Goal: Information Seeking & Learning: Learn about a topic

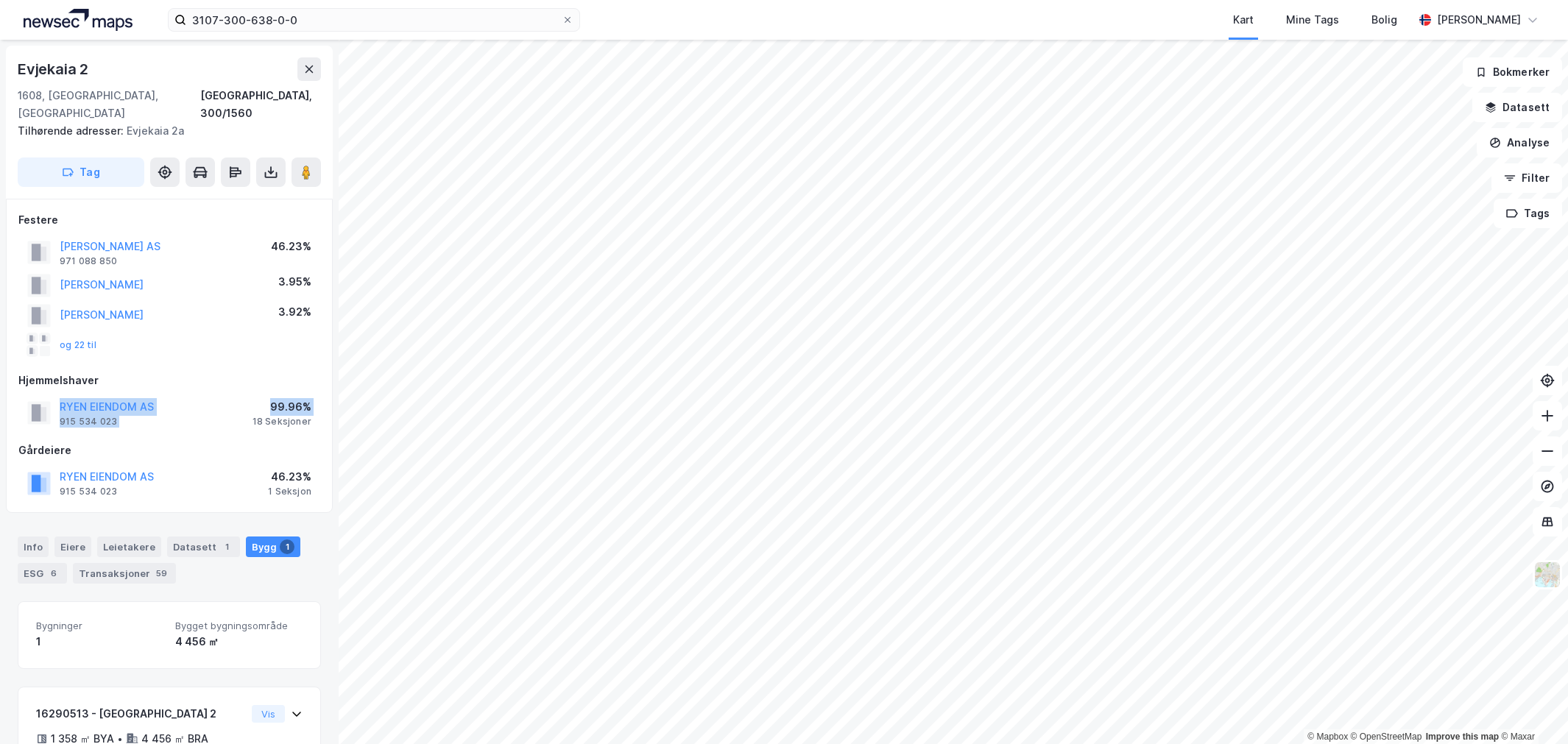
scroll to position [89, 0]
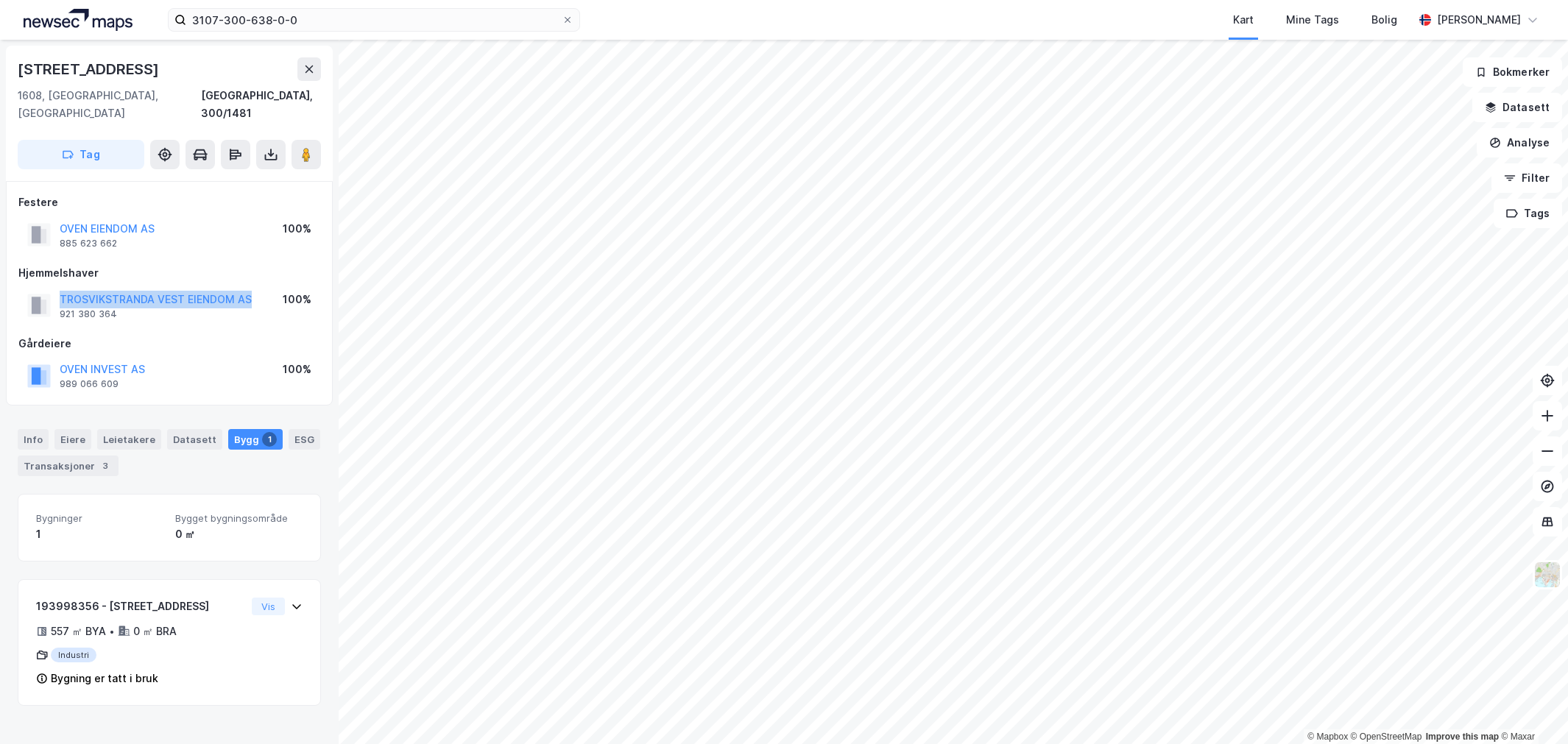
drag, startPoint x: 253, startPoint y: 274, endPoint x: 50, endPoint y: 280, distance: 203.1
click at [50, 288] on div "TROSVIKSTRANDA VEST EIENDOM AS 921 380 364 100%" at bounding box center [170, 306] width 302 height 36
click at [275, 1] on div "3107-300-638-0-0 Kart Mine Tags Bolig [PERSON_NAME]" at bounding box center [784, 20] width 1568 height 40
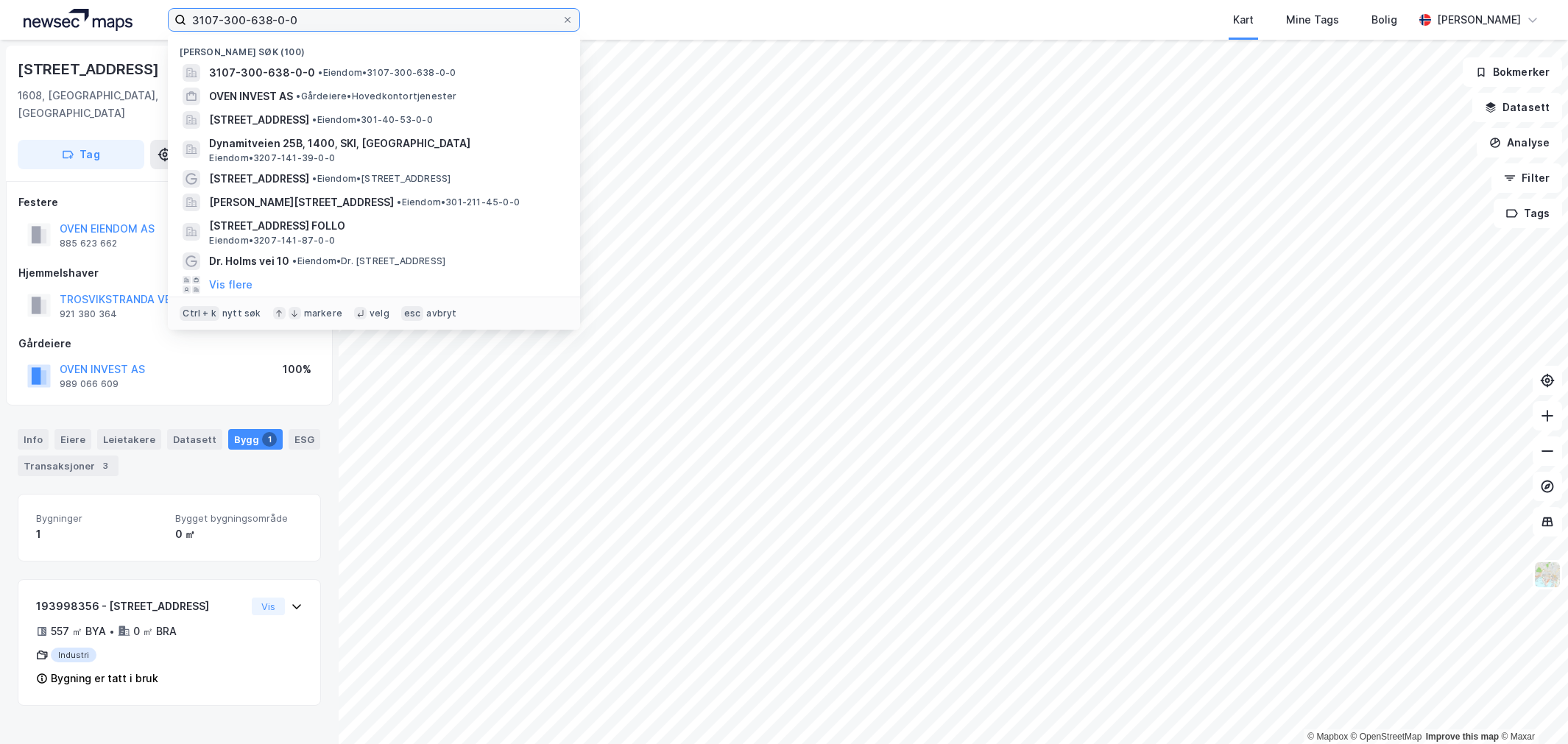
click at [271, 23] on input "3107-300-638-0-0" at bounding box center [374, 20] width 375 height 22
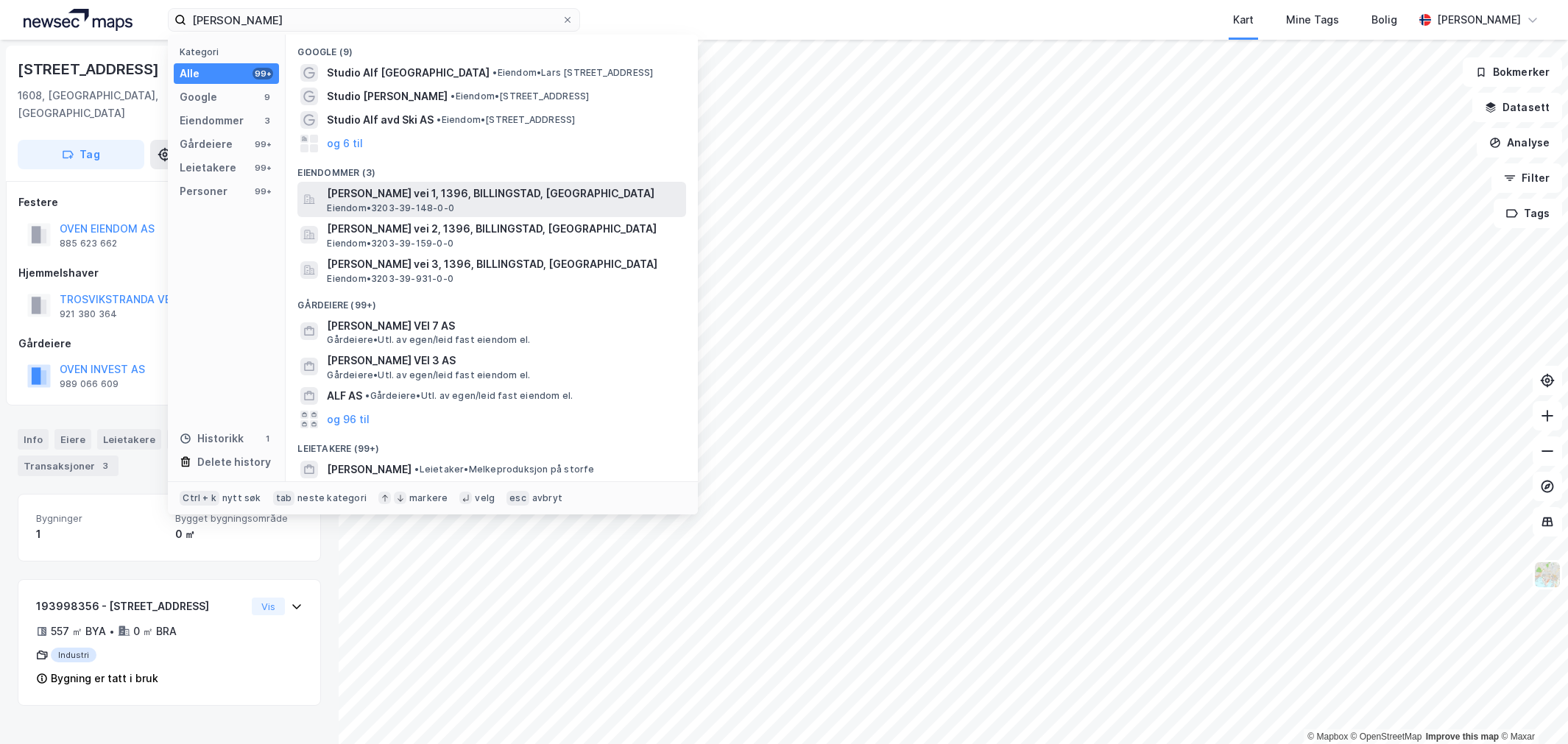
click at [368, 203] on span "Eiendom • 3203-39-148-0-0" at bounding box center [390, 209] width 127 height 12
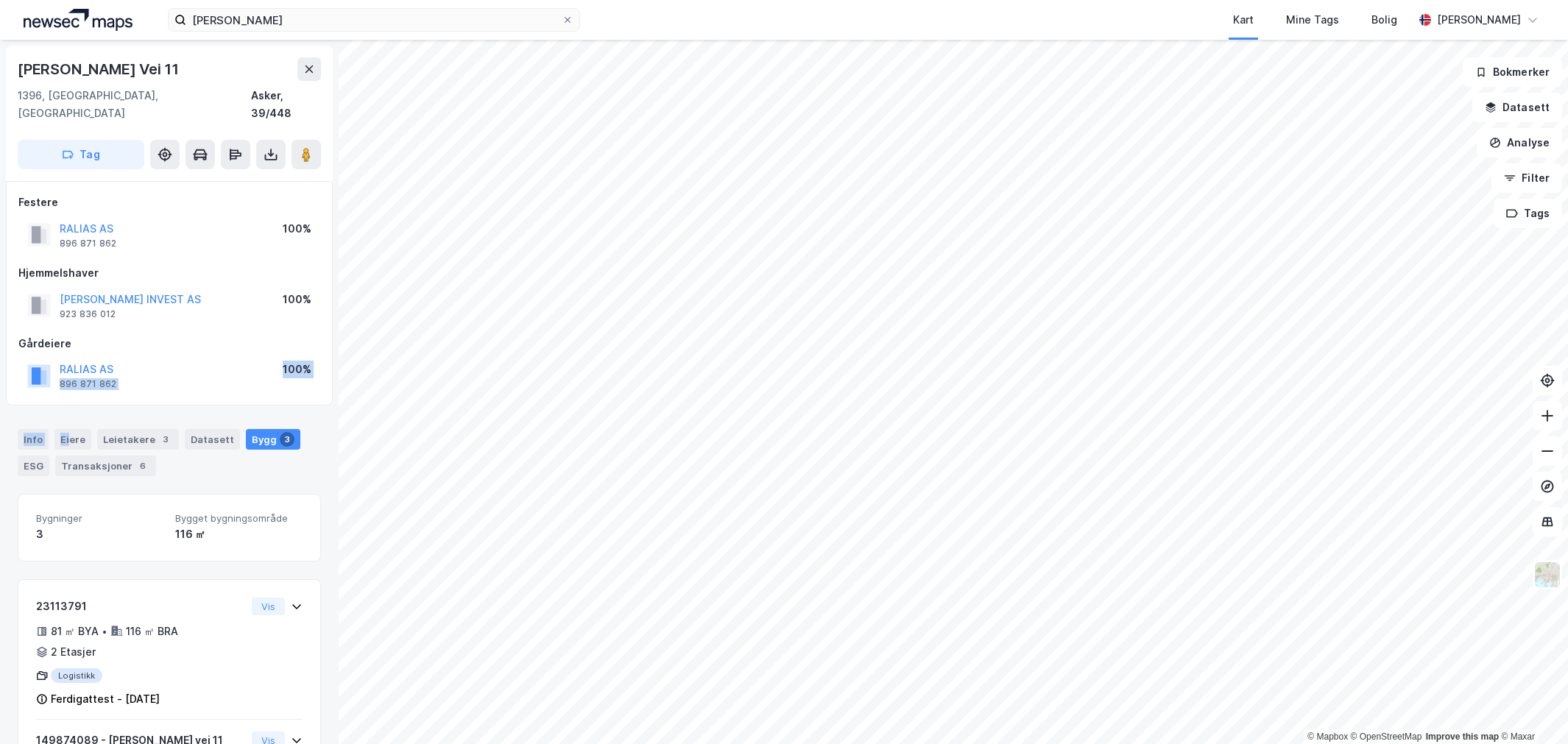
drag, startPoint x: 179, startPoint y: 352, endPoint x: 75, endPoint y: 378, distance: 107.2
click at [75, 378] on div "Festere RALIAS AS 896 871 862 100% Hjemmelshaver SOFIENBERG INVEST AS 923 836 0…" at bounding box center [169, 293] width 327 height 224
click at [158, 72] on div "[PERSON_NAME] Vei 11" at bounding box center [99, 70] width 164 height 24
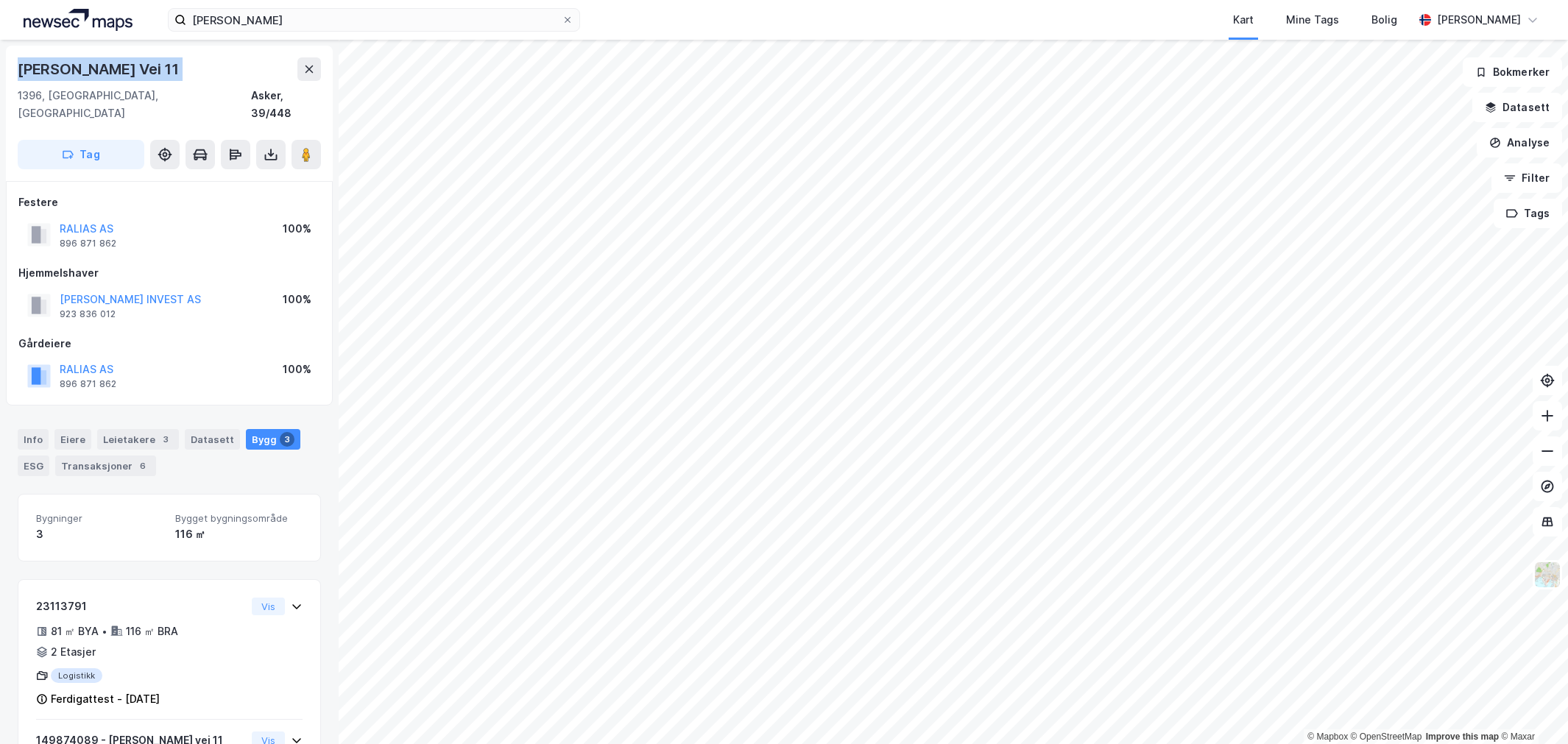
click at [175, 74] on div "[PERSON_NAME] Vei 11" at bounding box center [99, 70] width 164 height 24
drag, startPoint x: 218, startPoint y: 283, endPoint x: 59, endPoint y: 284, distance: 159.0
click at [59, 288] on div "[PERSON_NAME] INVEST AS 923 836 012 100%" at bounding box center [170, 306] width 302 height 36
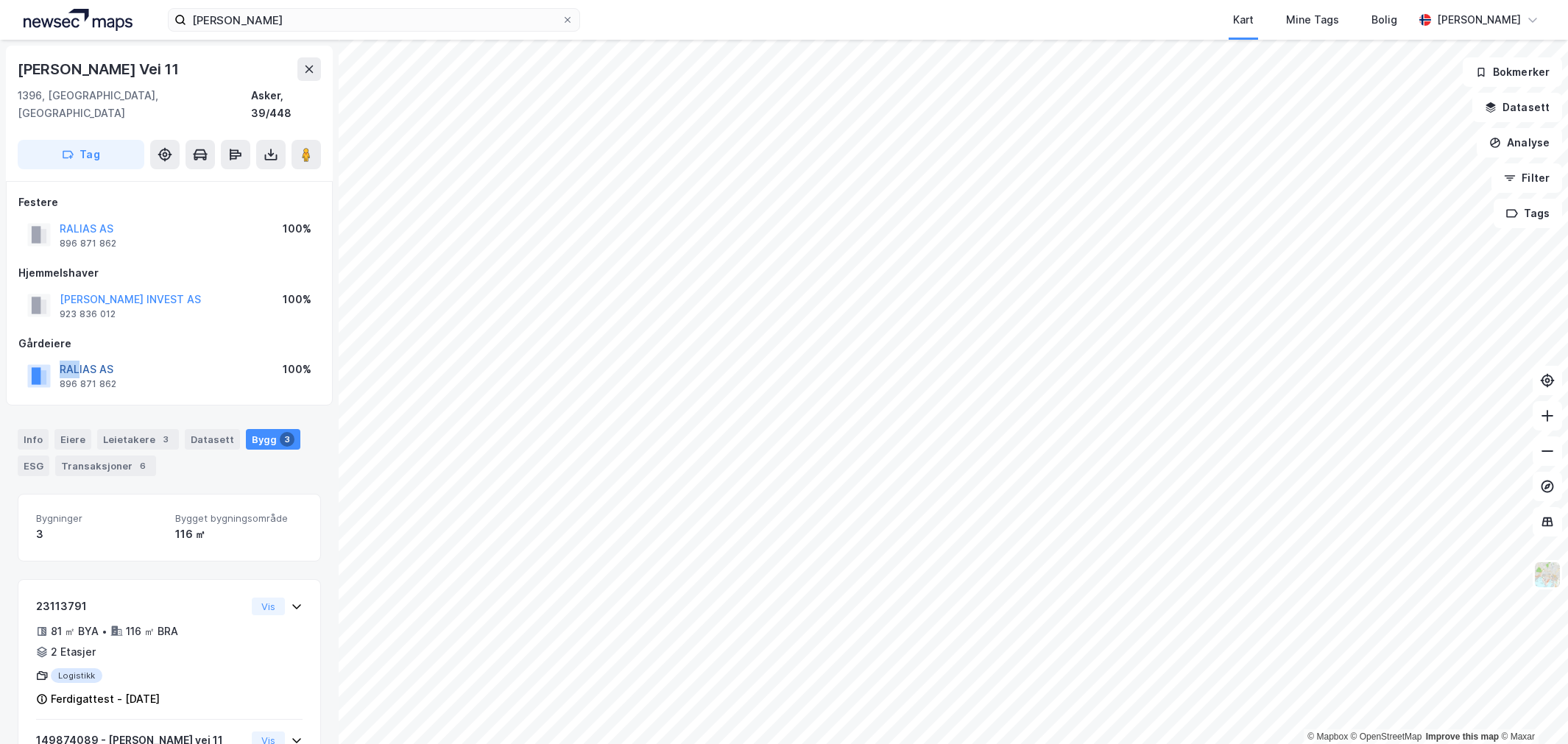
drag, startPoint x: 152, startPoint y: 337, endPoint x: 78, endPoint y: 349, distance: 75.0
click at [78, 349] on div "Gårdeiere RALIAS AS 896 871 862 100%" at bounding box center [170, 364] width 302 height 59
click at [153, 358] on div "RALIAS AS 896 871 862 100%" at bounding box center [170, 375] width 302 height 36
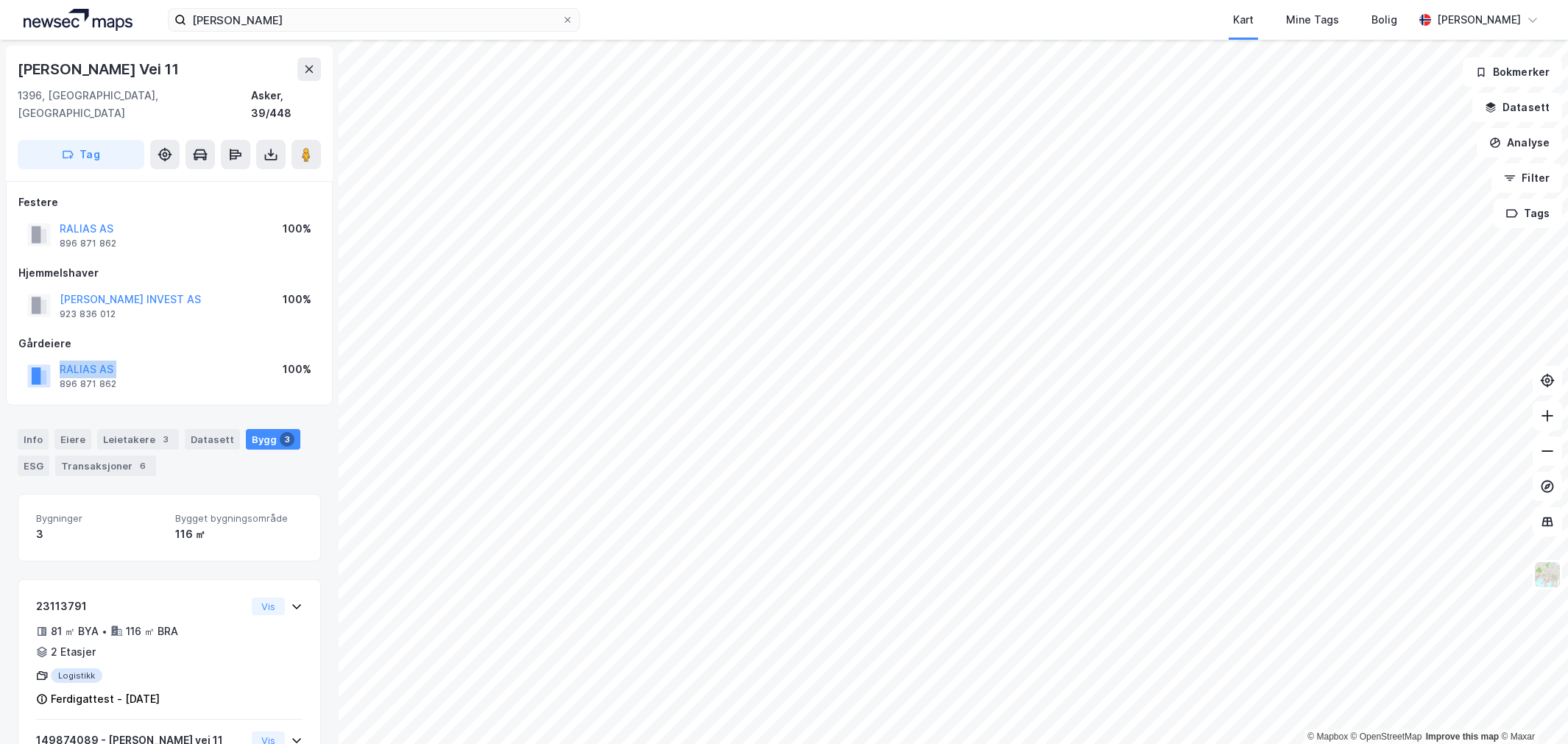
click at [153, 358] on div "RALIAS AS 896 871 862 100%" at bounding box center [170, 375] width 302 height 36
drag, startPoint x: 192, startPoint y: 269, endPoint x: 33, endPoint y: 290, distance: 160.4
click at [33, 290] on div "[PERSON_NAME] INVEST AS 923 836 012 100%" at bounding box center [170, 306] width 302 height 36
click at [155, 335] on div "Gårdeiere" at bounding box center [170, 344] width 302 height 18
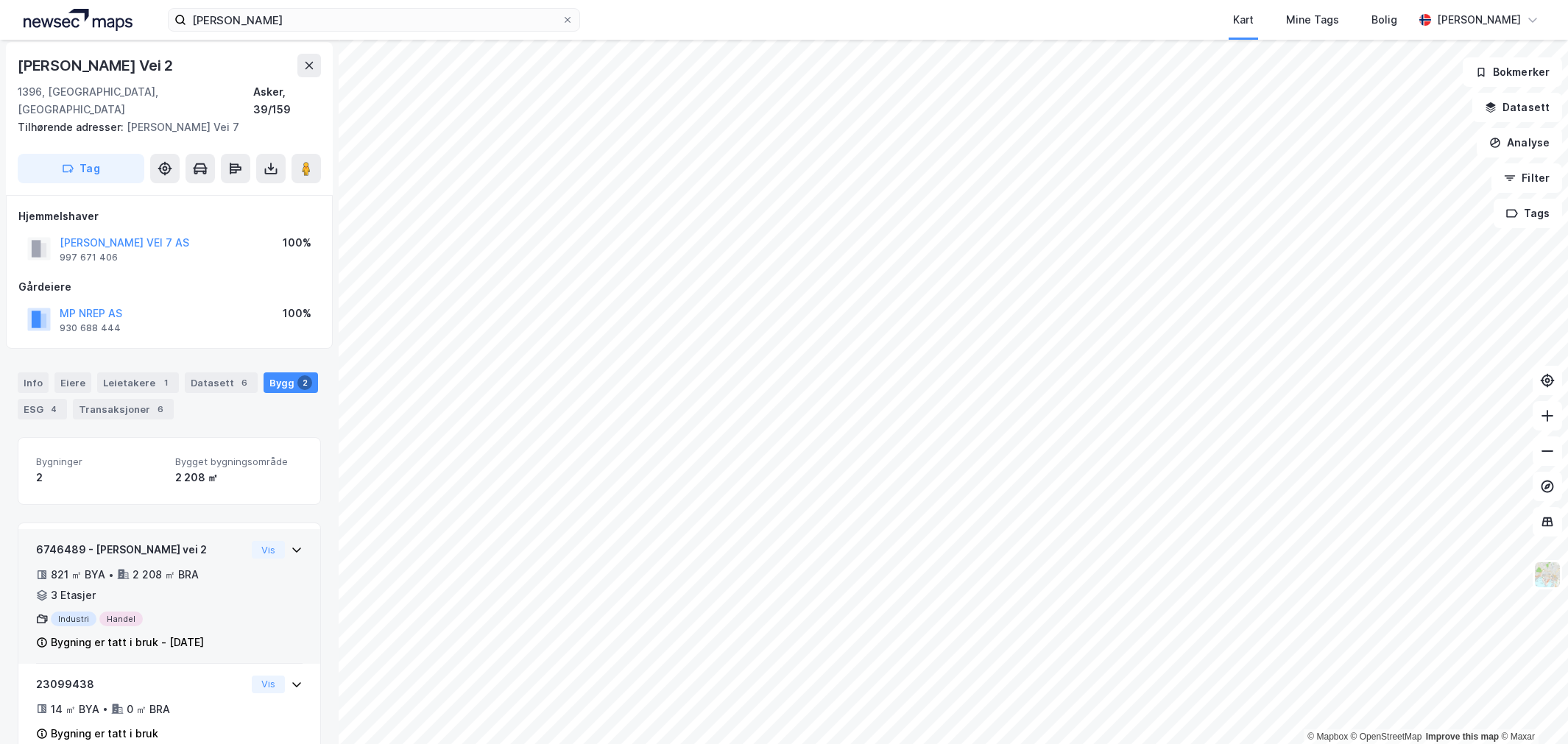
scroll to position [21, 0]
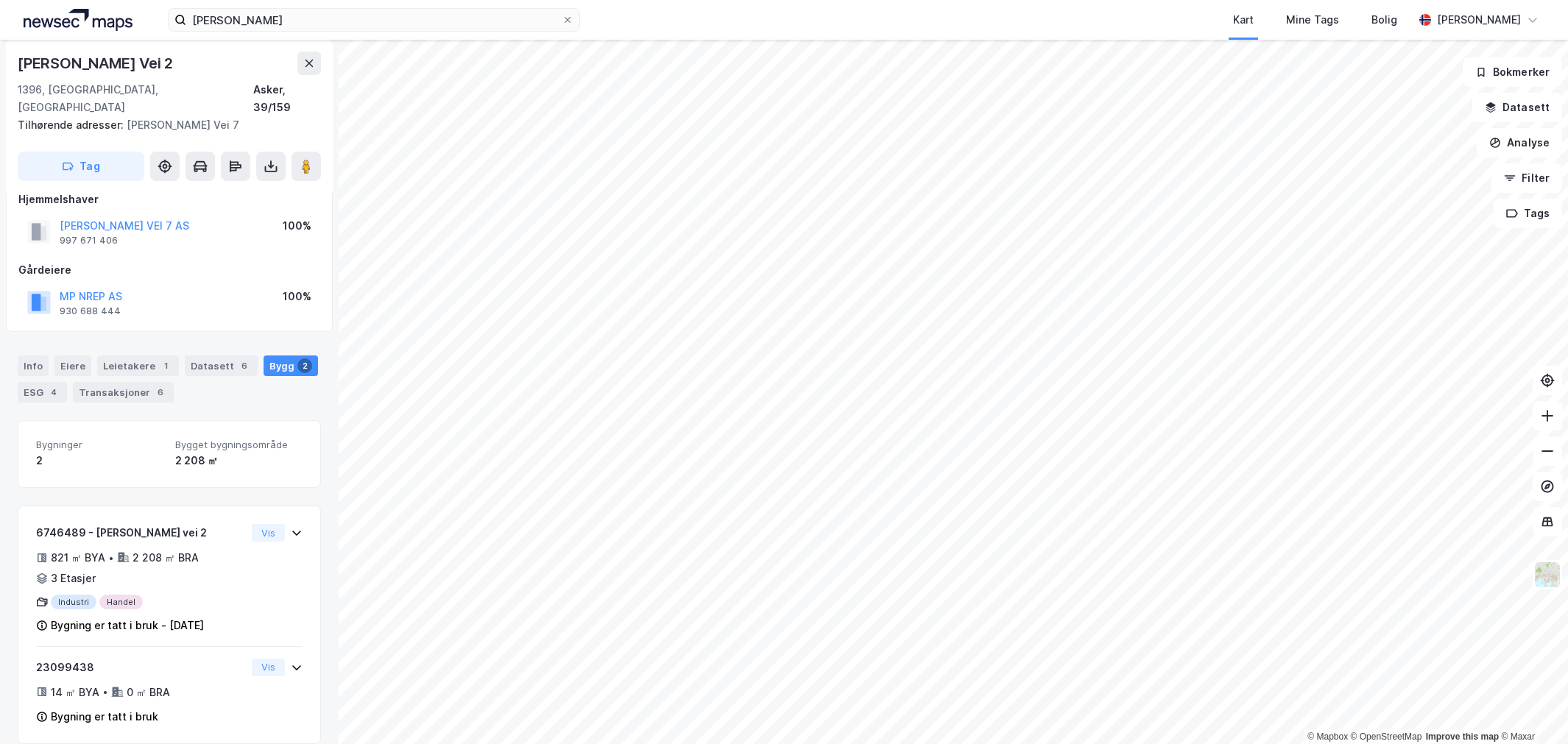
scroll to position [4, 0]
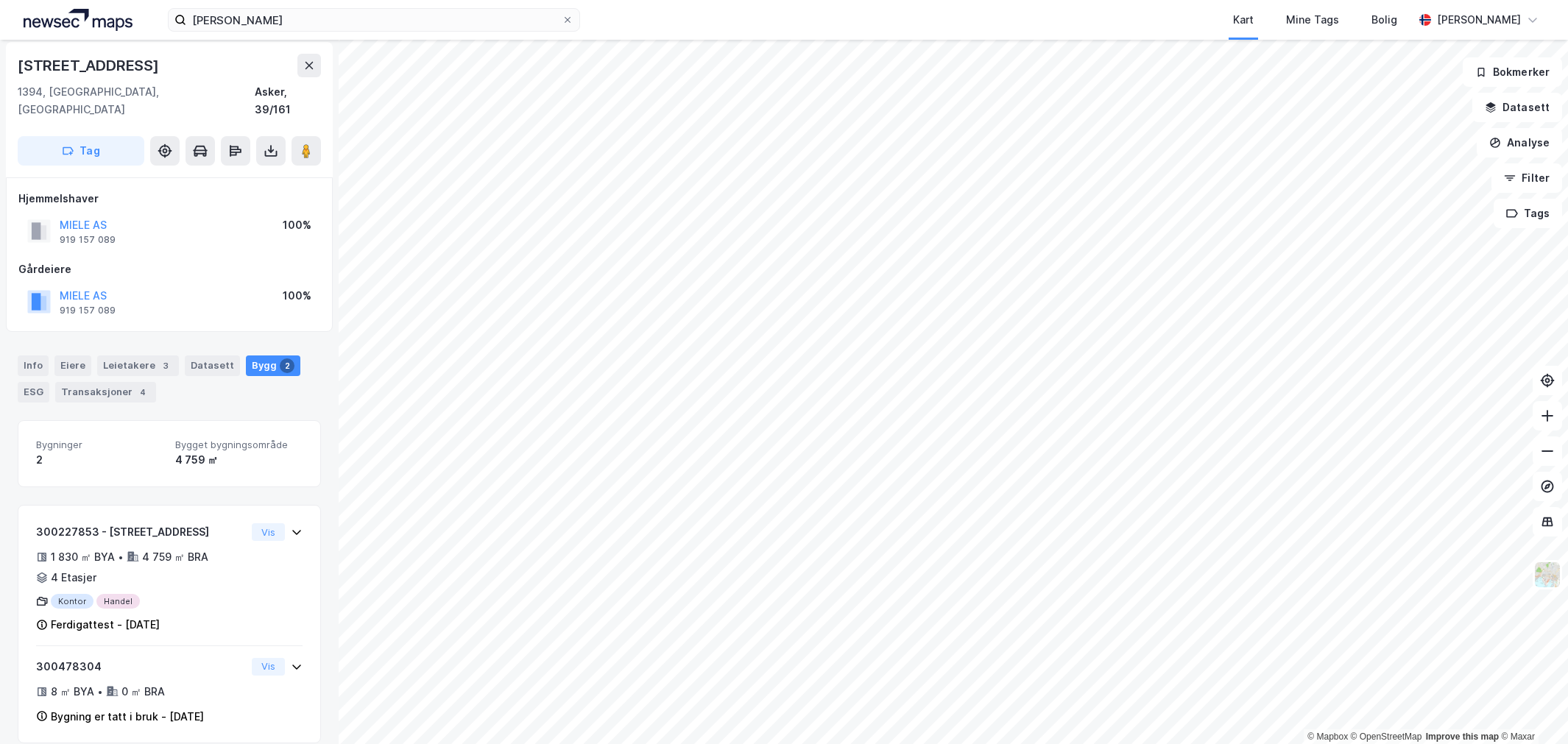
click at [231, 2] on div "[PERSON_NAME] Kart Mine Tags Bolig [PERSON_NAME]" at bounding box center [784, 20] width 1568 height 40
click at [228, 13] on input "[PERSON_NAME]" at bounding box center [374, 20] width 375 height 22
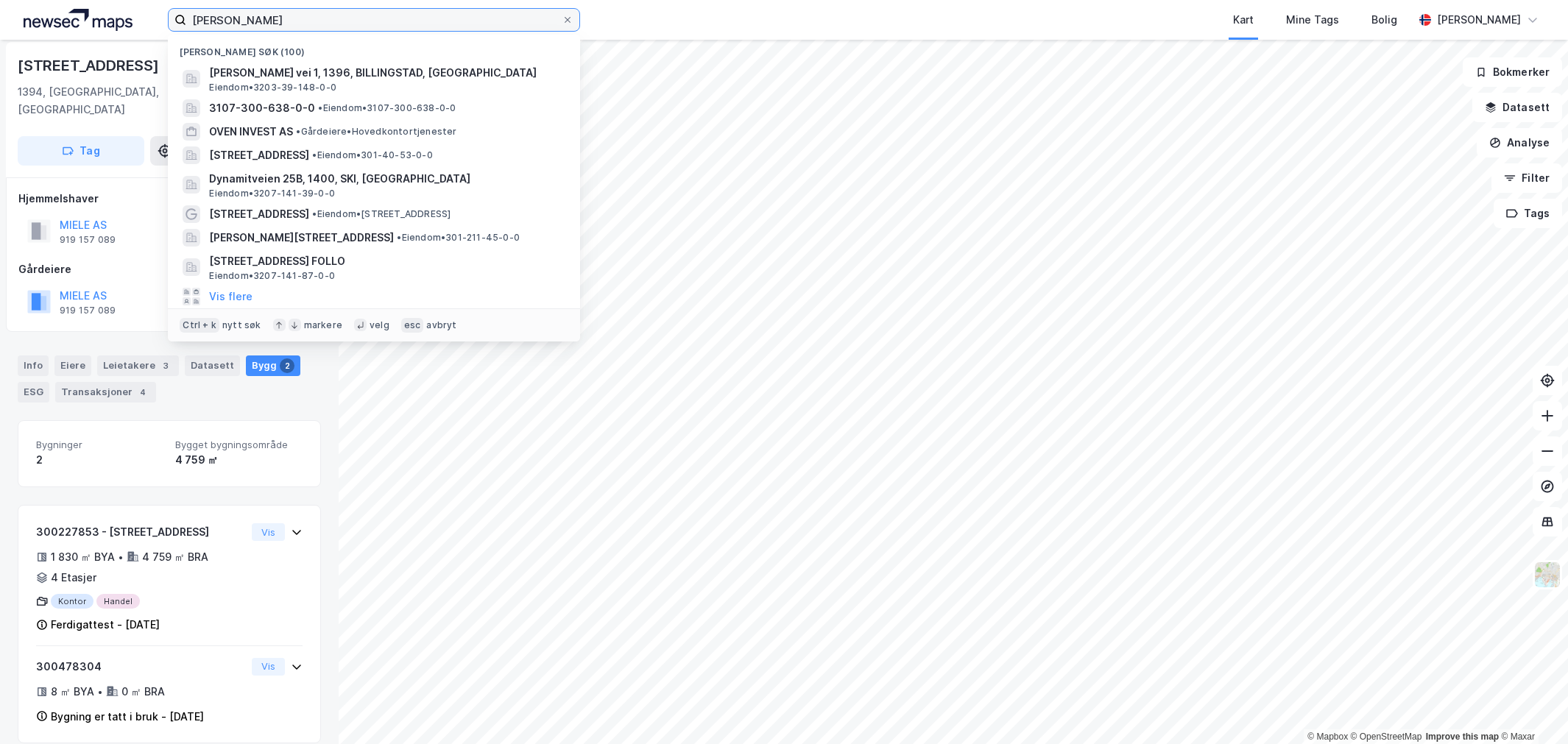
click at [226, 13] on input "[PERSON_NAME]" at bounding box center [374, 20] width 375 height 22
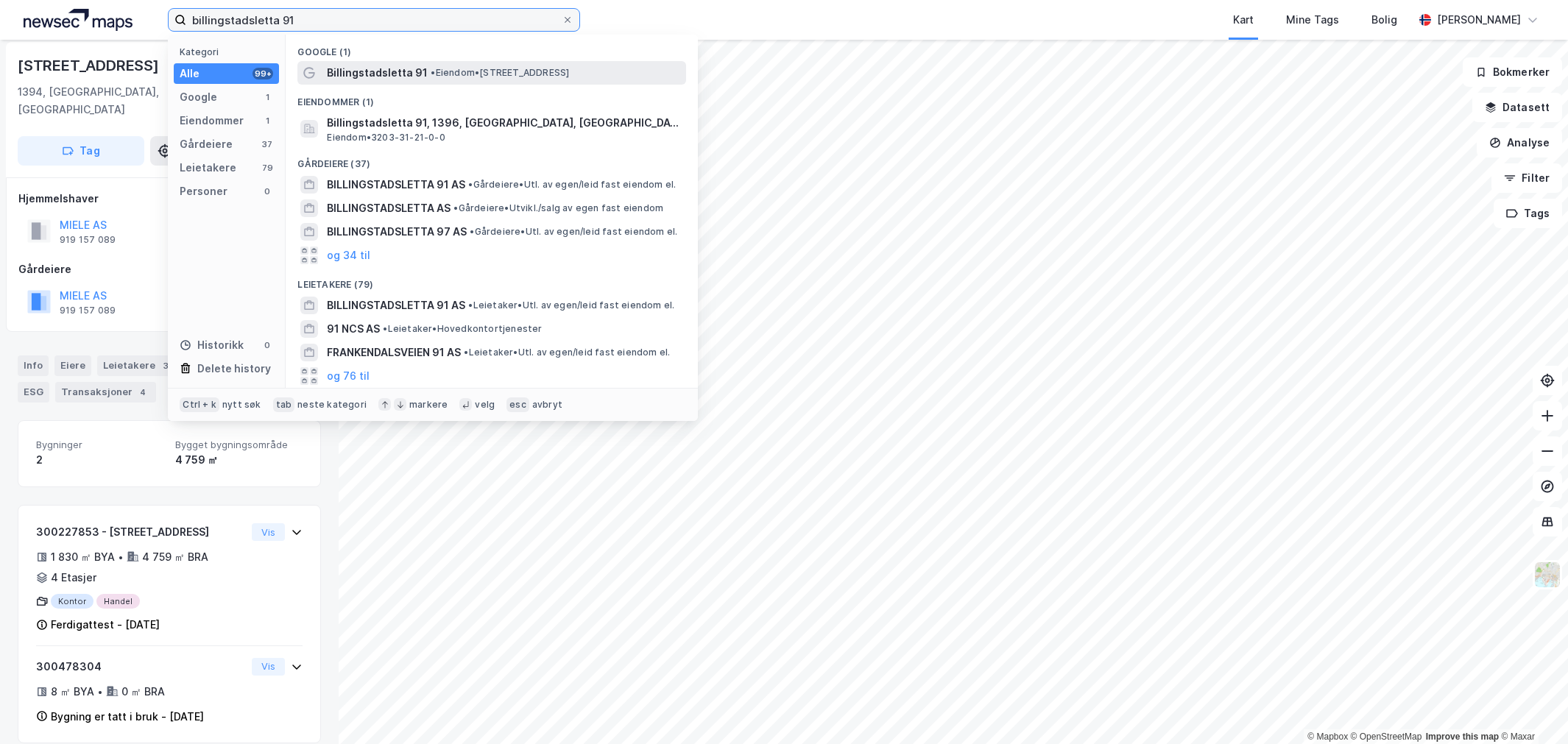
type input "billingstadsletta 91"
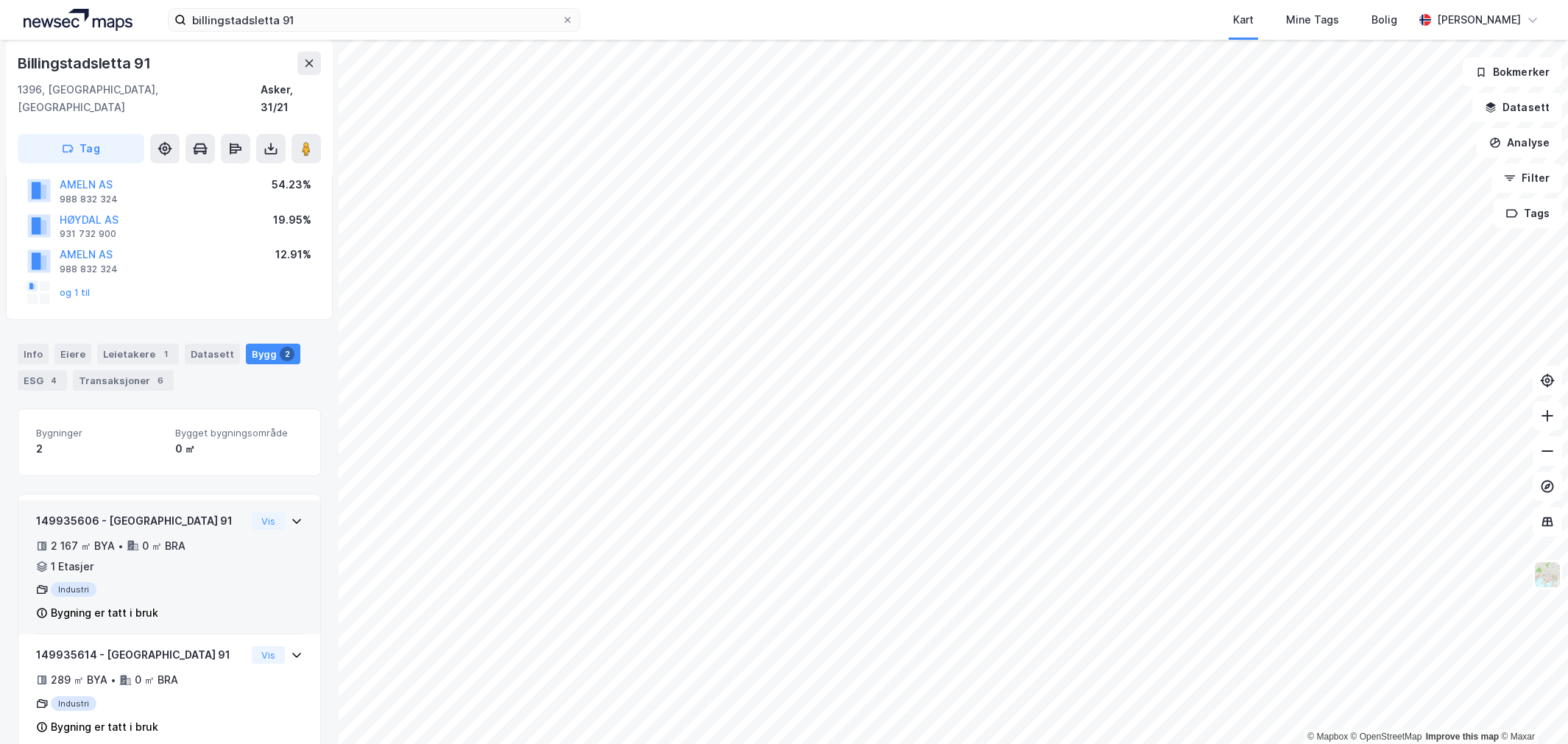
scroll to position [126, 0]
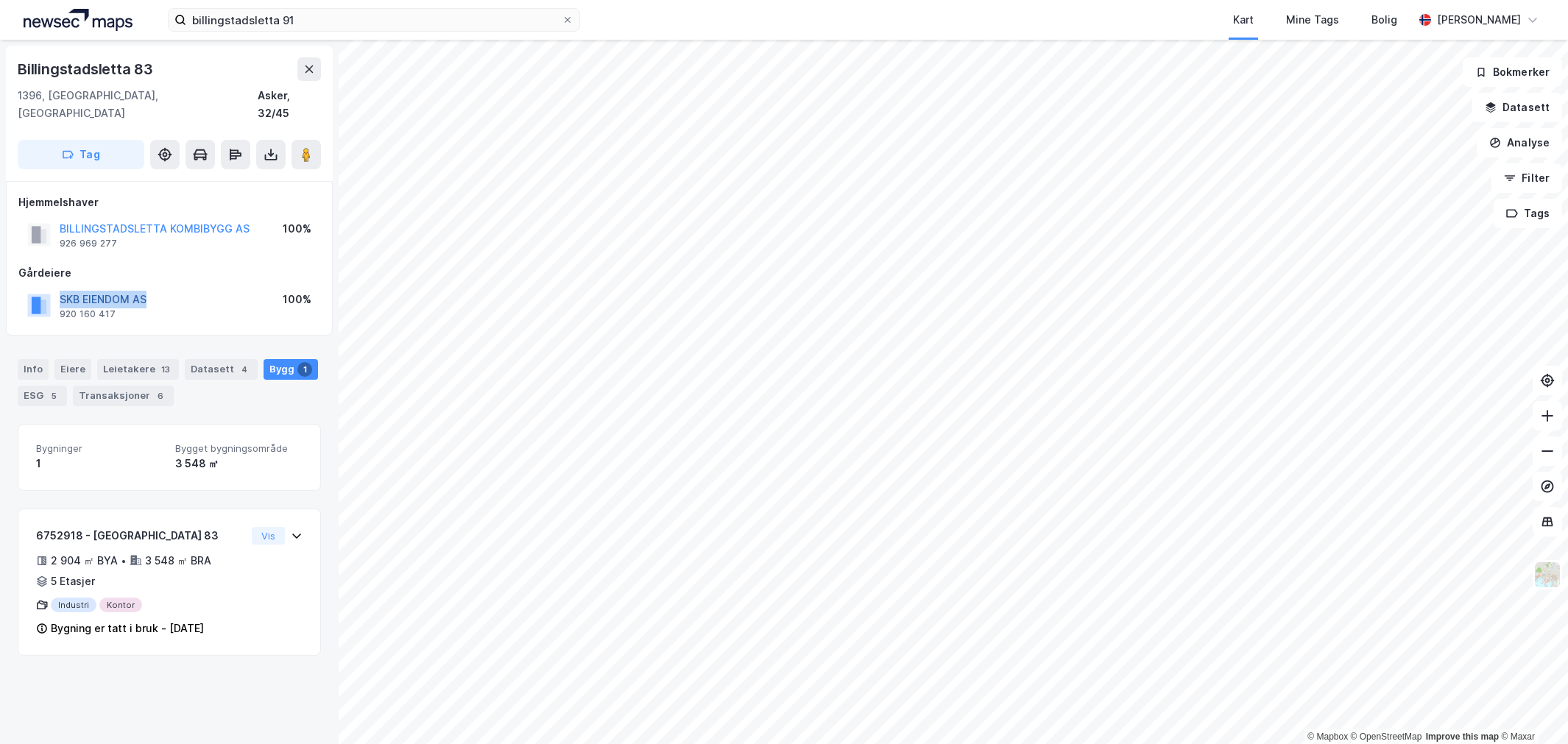
drag, startPoint x: 179, startPoint y: 277, endPoint x: 61, endPoint y: 283, distance: 118.2
click at [61, 288] on div "SKB EIENDOM AS 920 160 417 100%" at bounding box center [170, 306] width 302 height 36
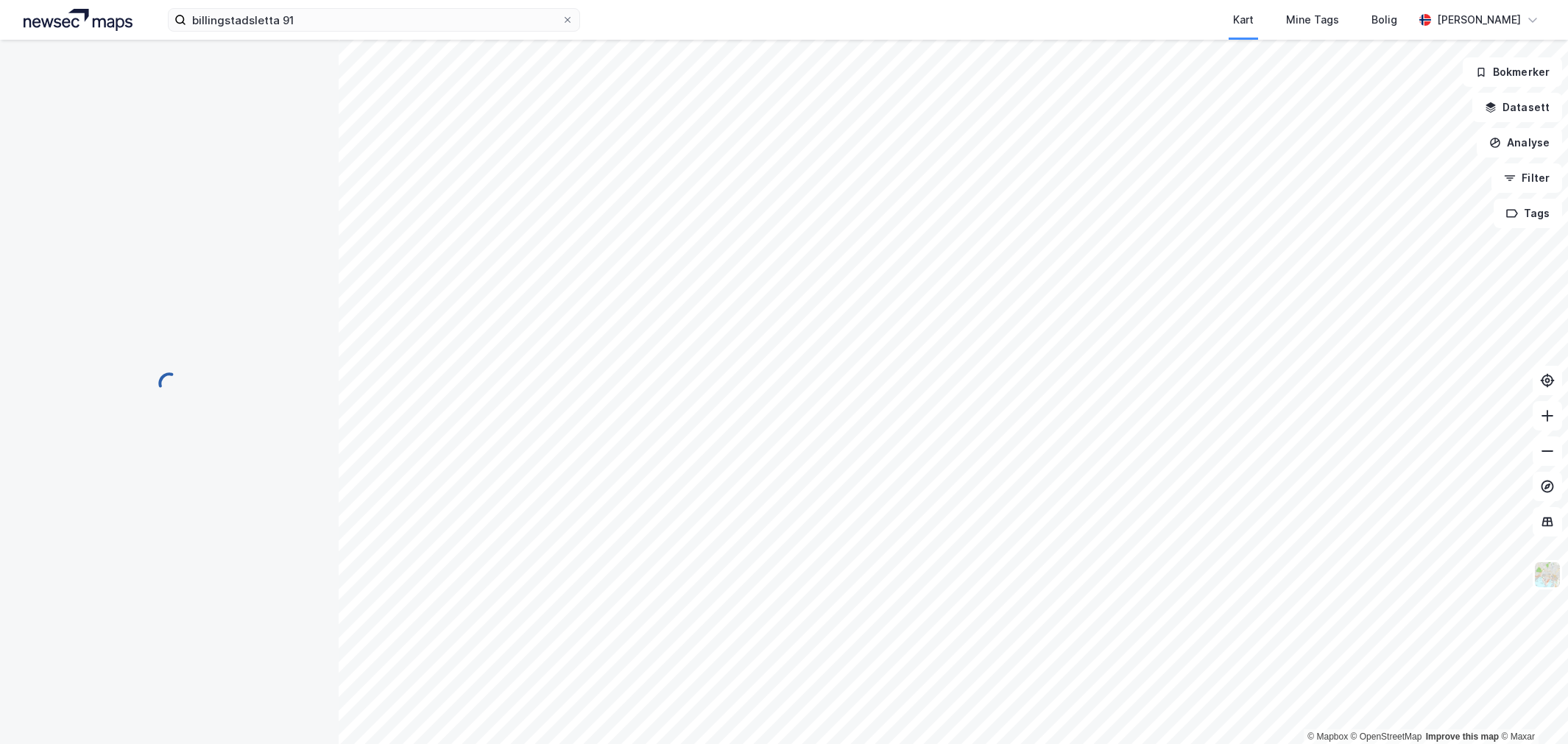
scroll to position [1, 0]
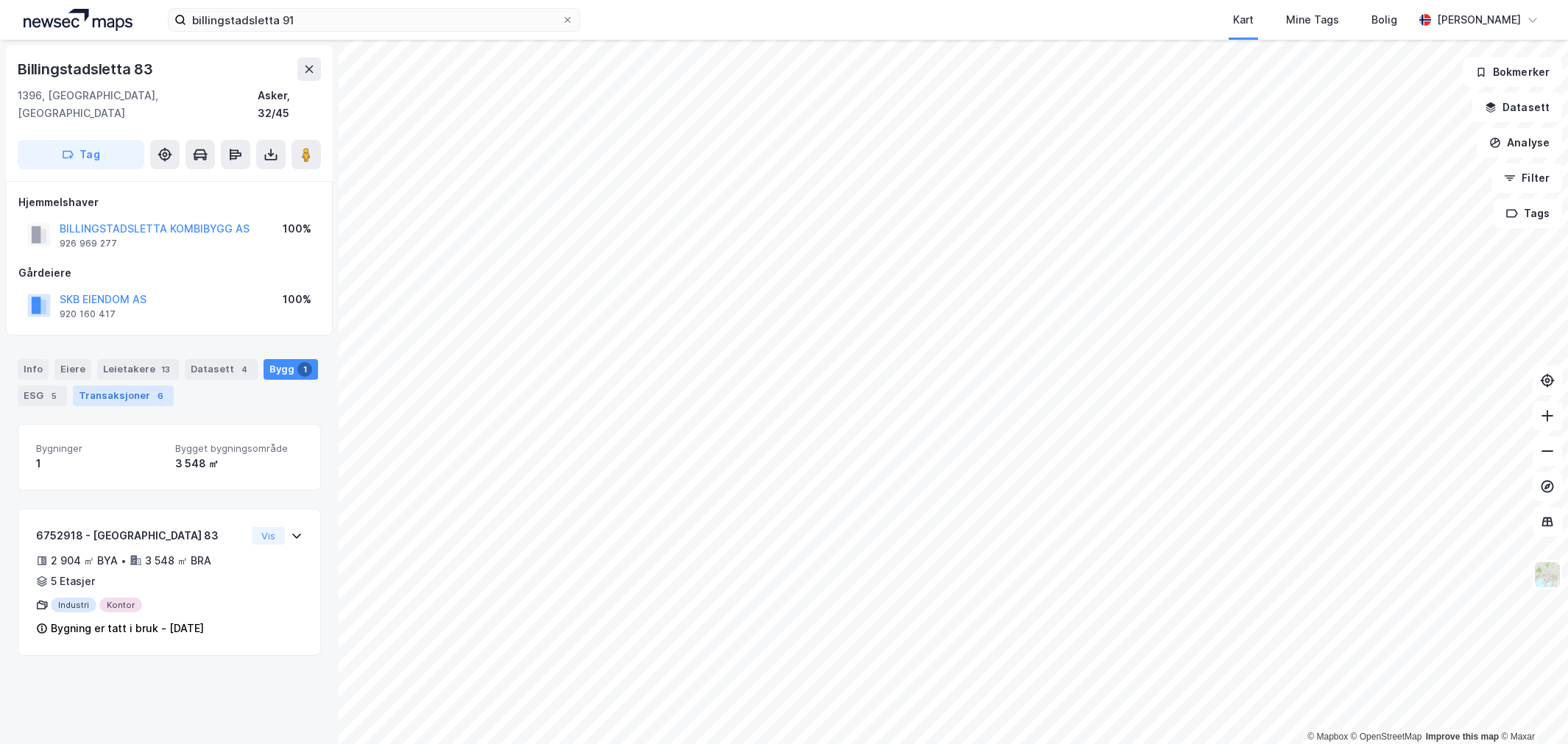
click at [165, 385] on div "Transaksjoner 6" at bounding box center [123, 395] width 101 height 21
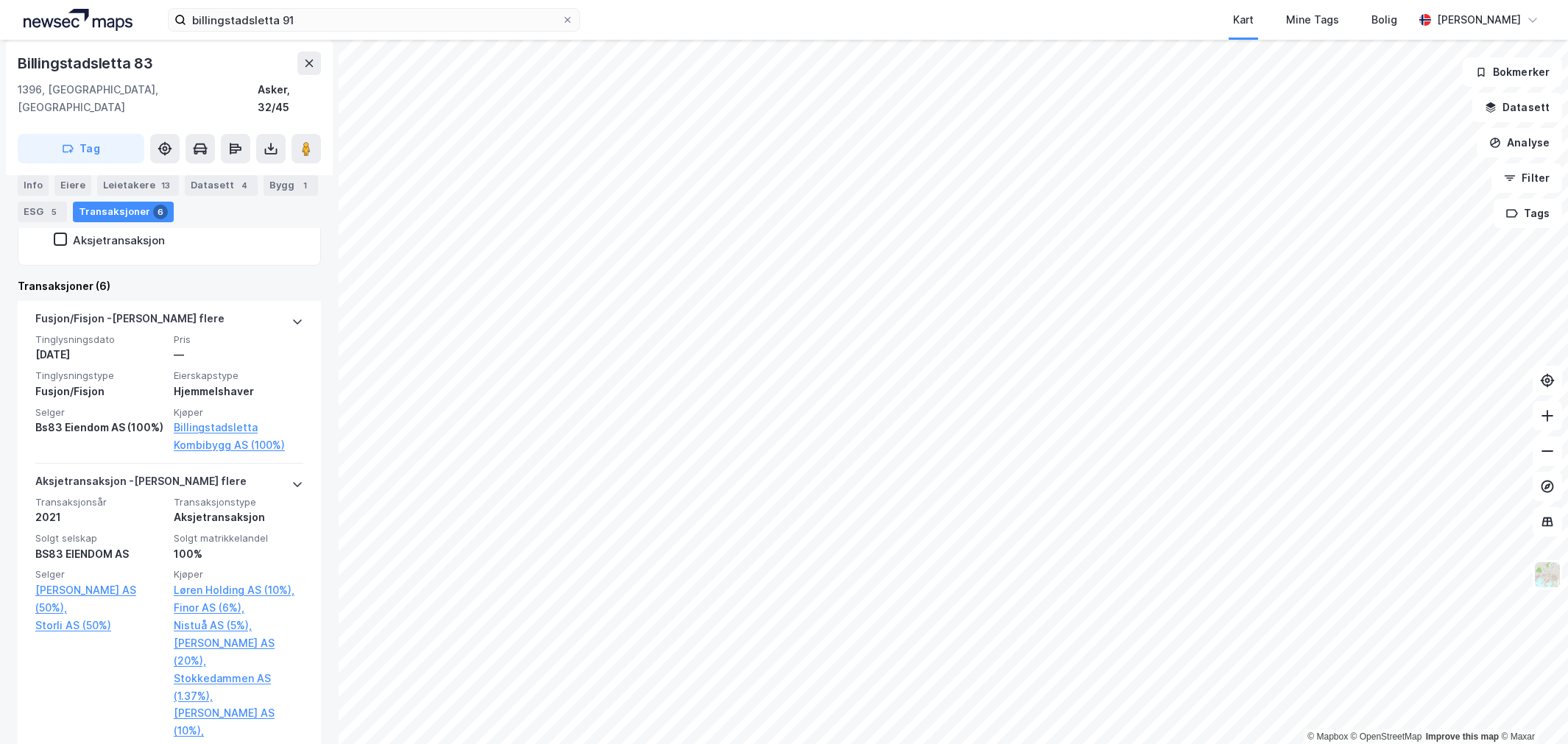
scroll to position [408, 0]
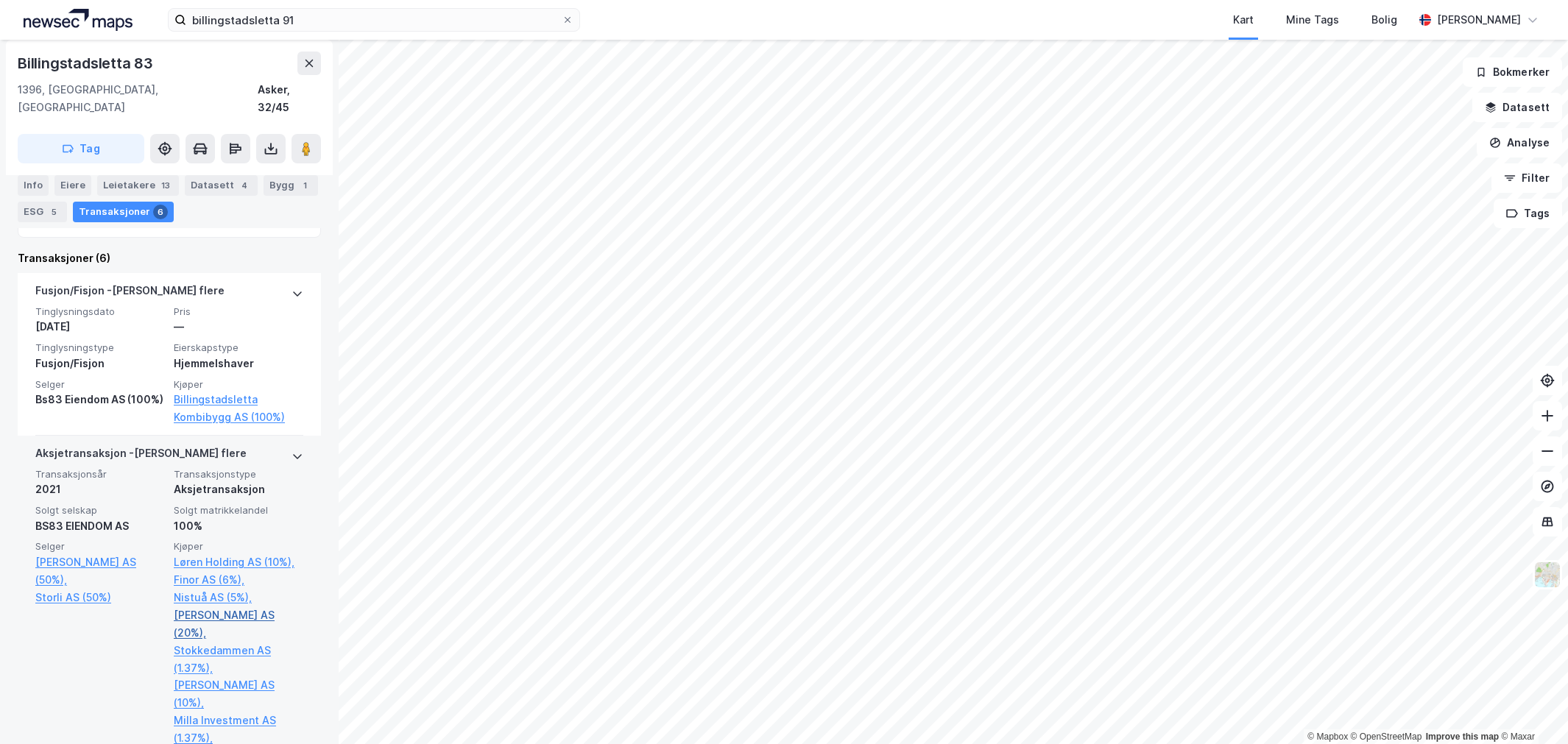
drag, startPoint x: 156, startPoint y: 385, endPoint x: 180, endPoint y: 602, distance: 218.3
drag, startPoint x: 180, startPoint y: 602, endPoint x: 68, endPoint y: 659, distance: 125.7
click at [68, 659] on div "Selger [PERSON_NAME] AS (50%), Storli AS (50%)" at bounding box center [100, 687] width 129 height 295
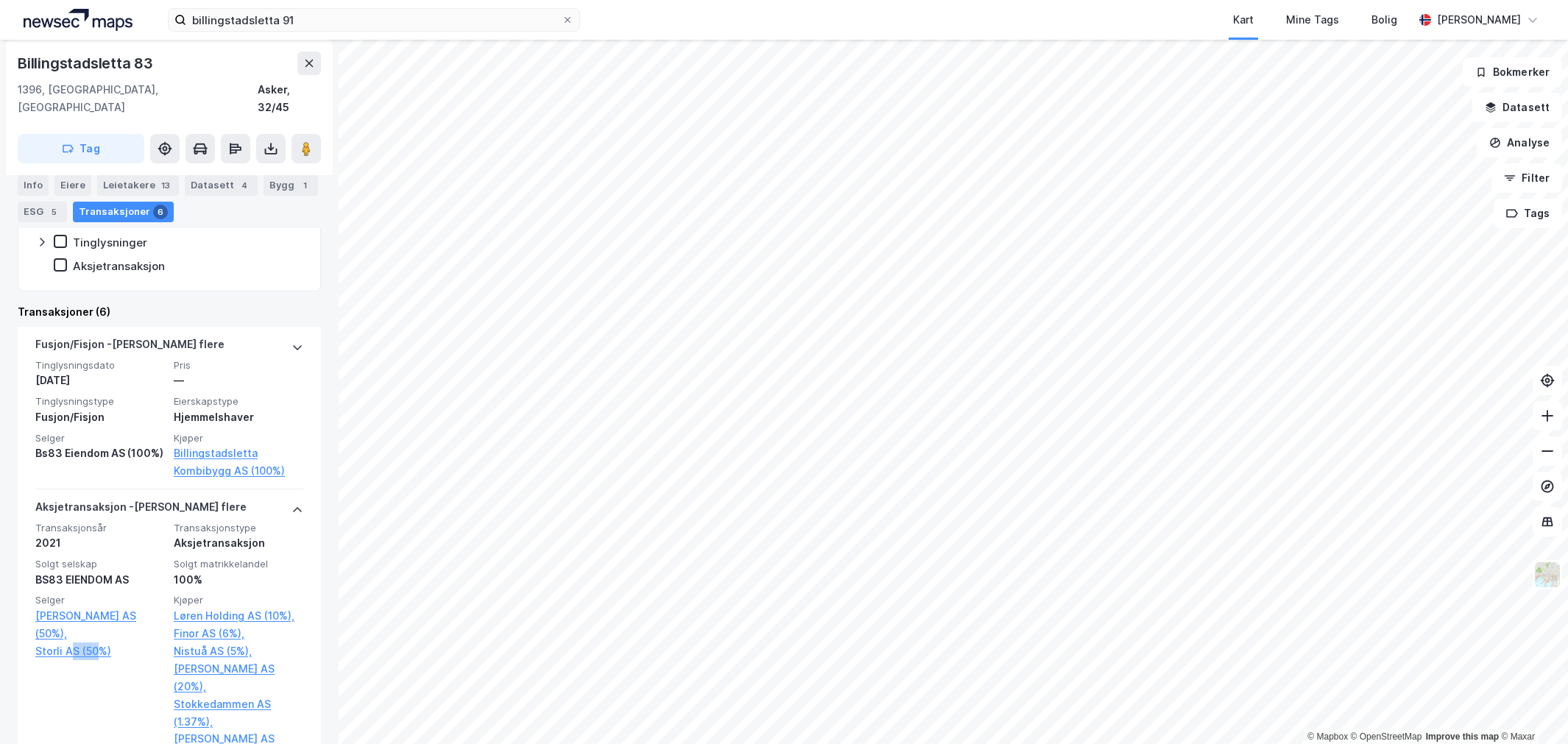
scroll to position [327, 0]
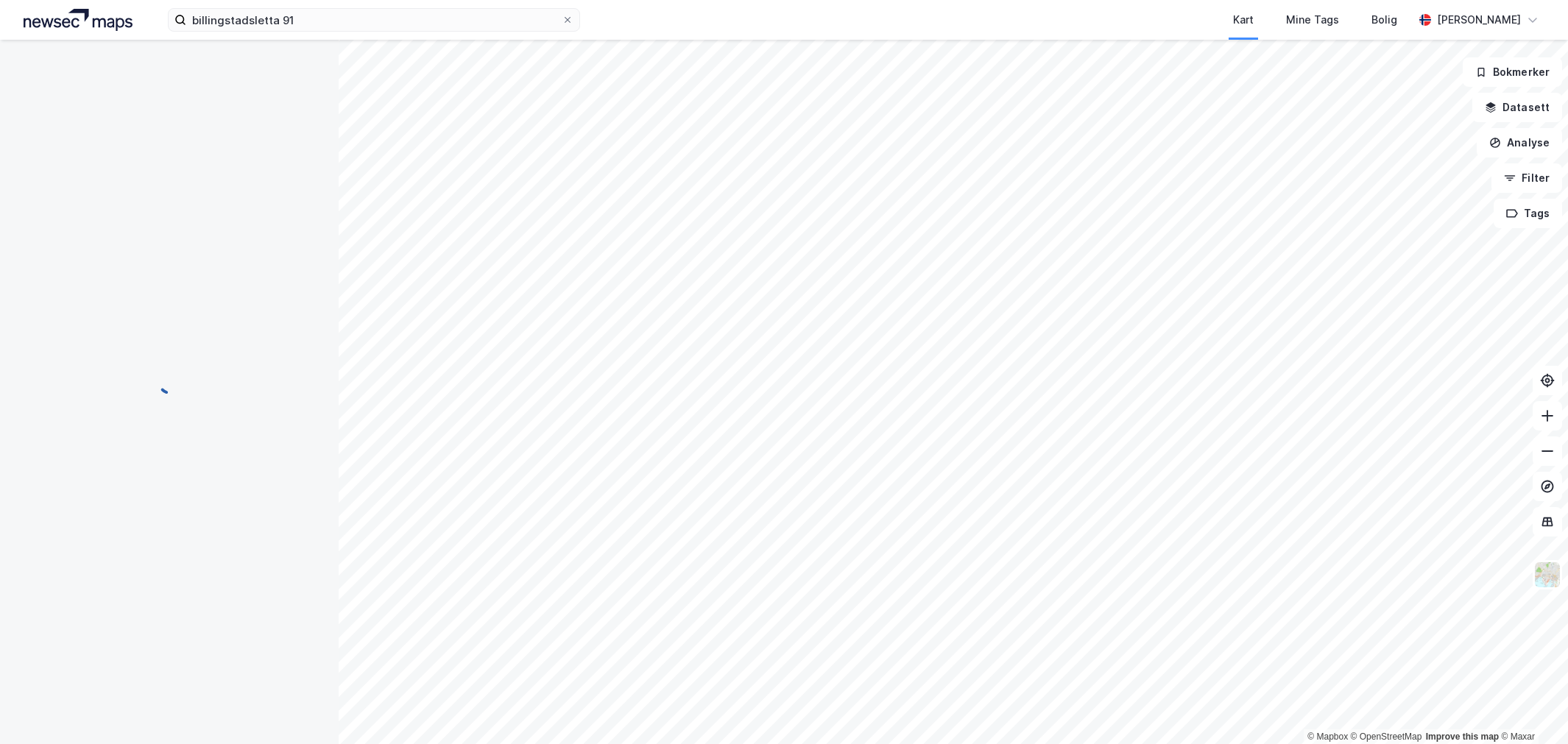
scroll to position [167, 0]
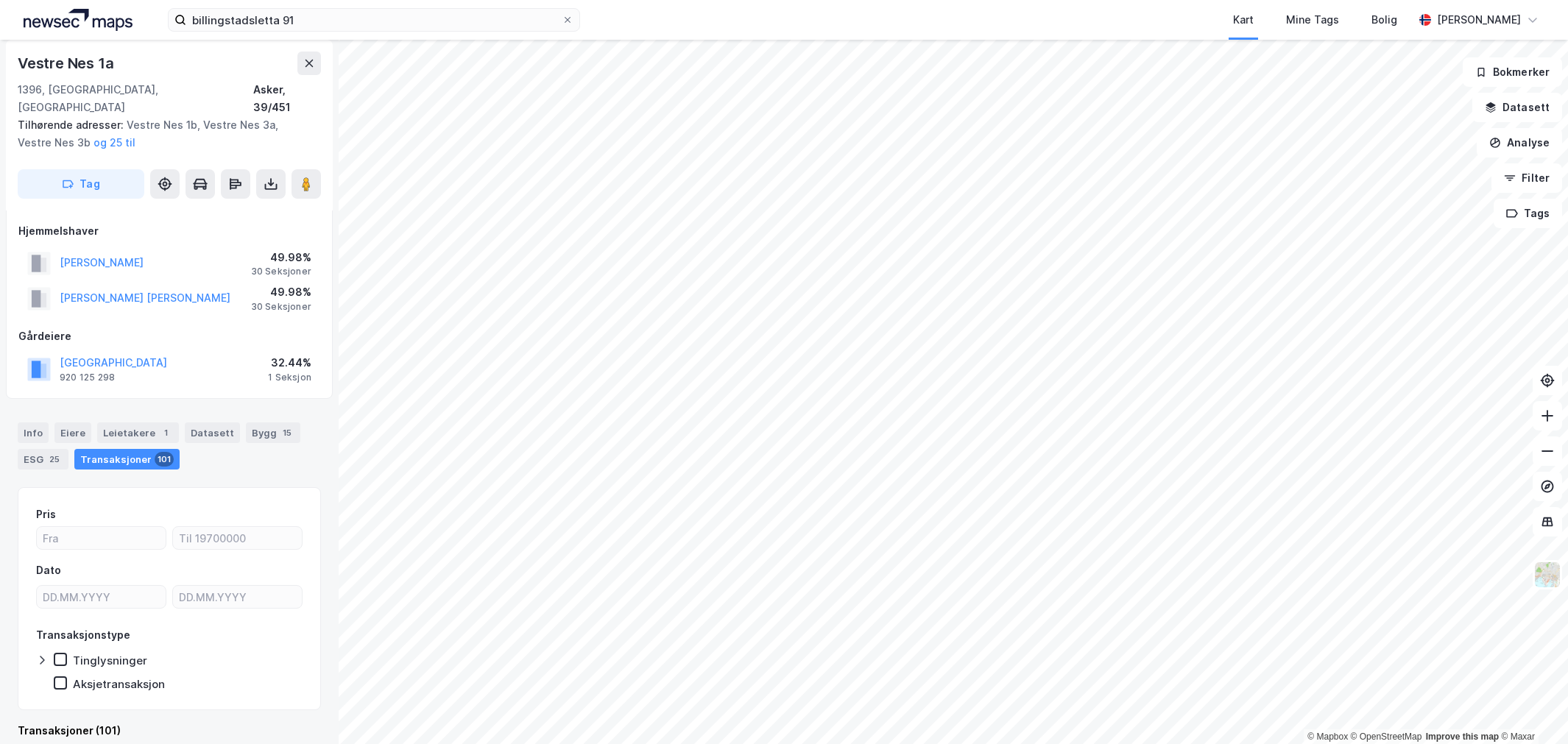
click at [126, 313] on div "© Mapbox © OpenStreetMap Improve this map © Maxar Vestre Nes 1a 1396, [GEOGRAPH…" at bounding box center [784, 391] width 1568 height 704
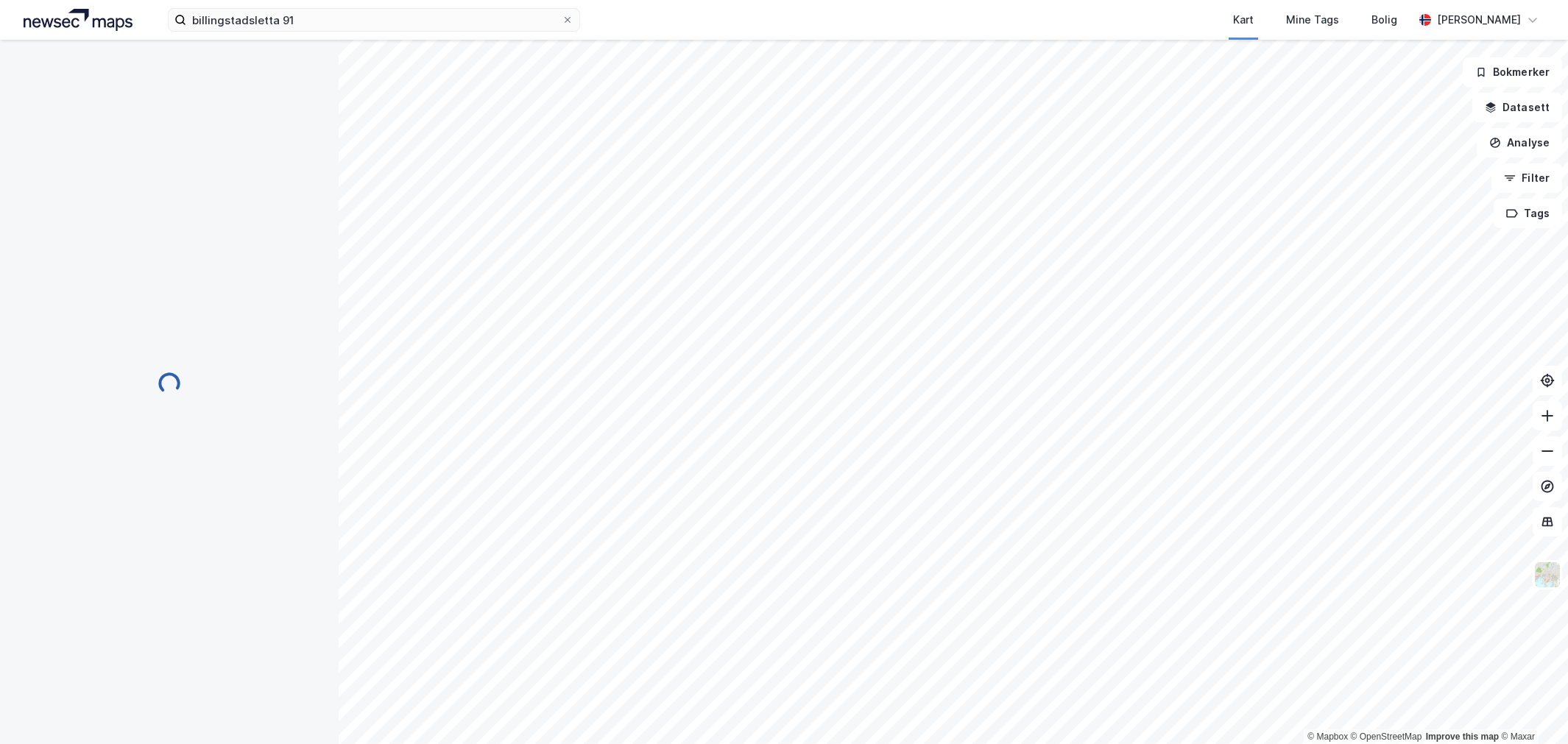
scroll to position [7, 0]
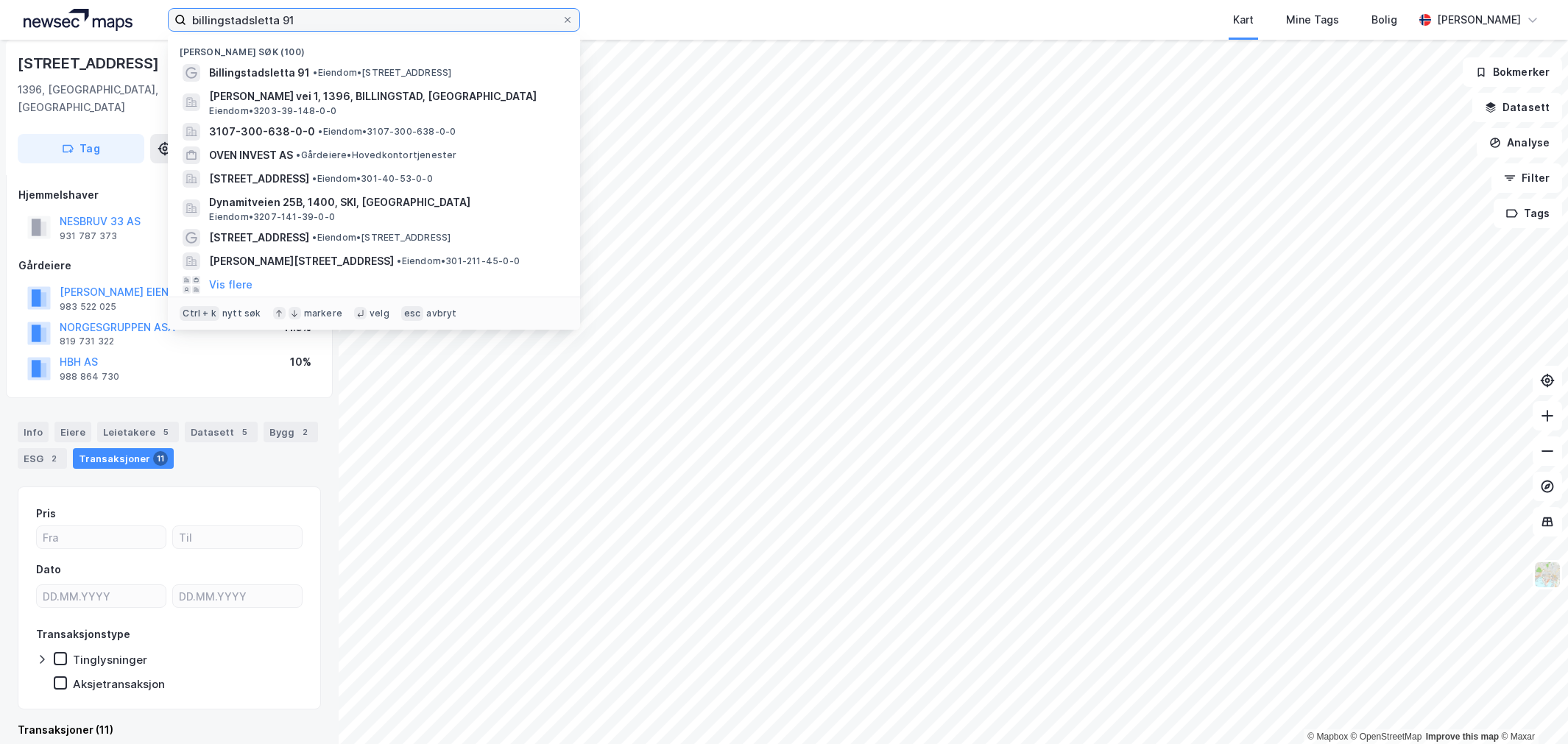
click at [343, 13] on input "billingstadsletta 91" at bounding box center [374, 20] width 375 height 22
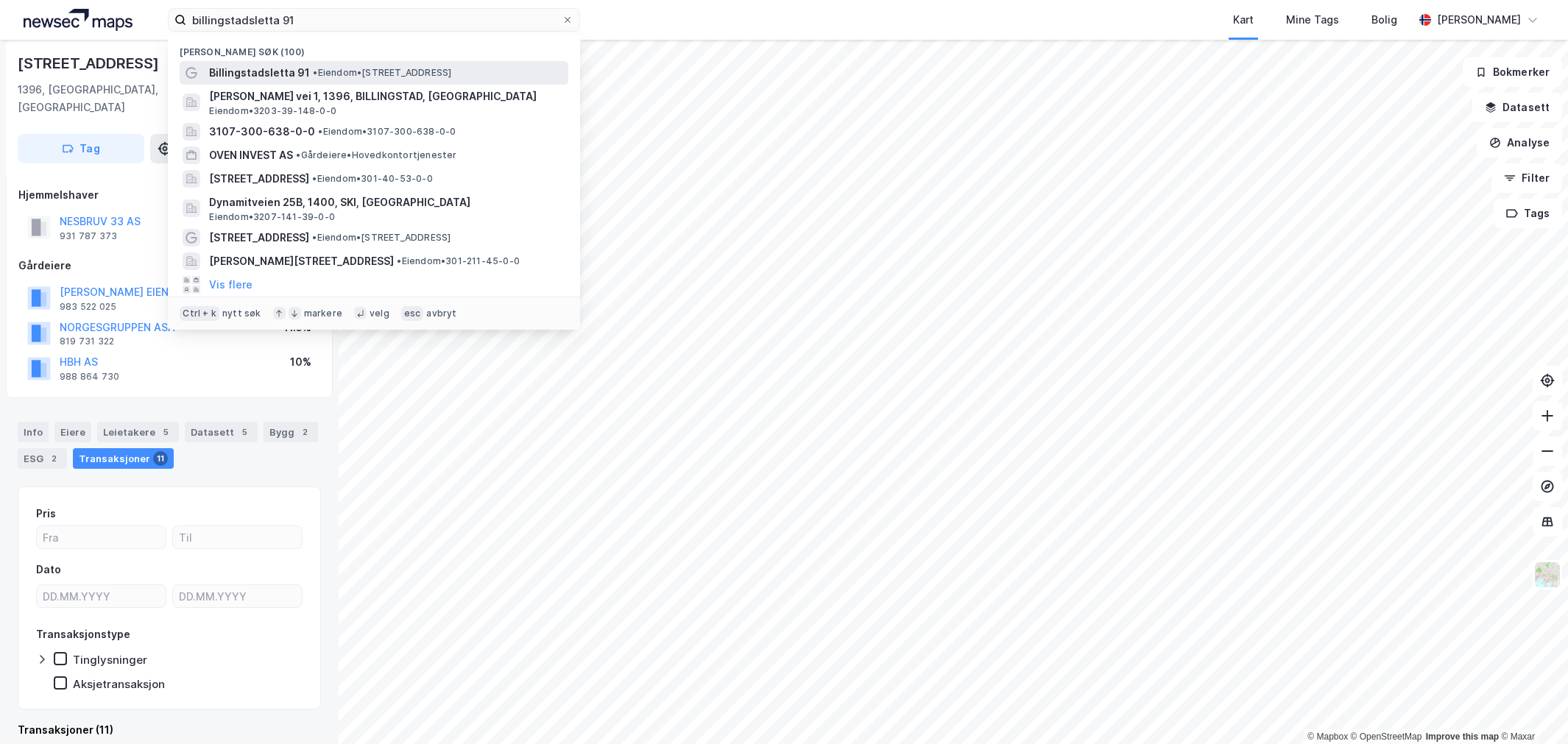
click at [351, 70] on span "• Eiendom • [STREET_ADDRESS]" at bounding box center [381, 73] width 138 height 12
